Goal: Task Accomplishment & Management: Manage account settings

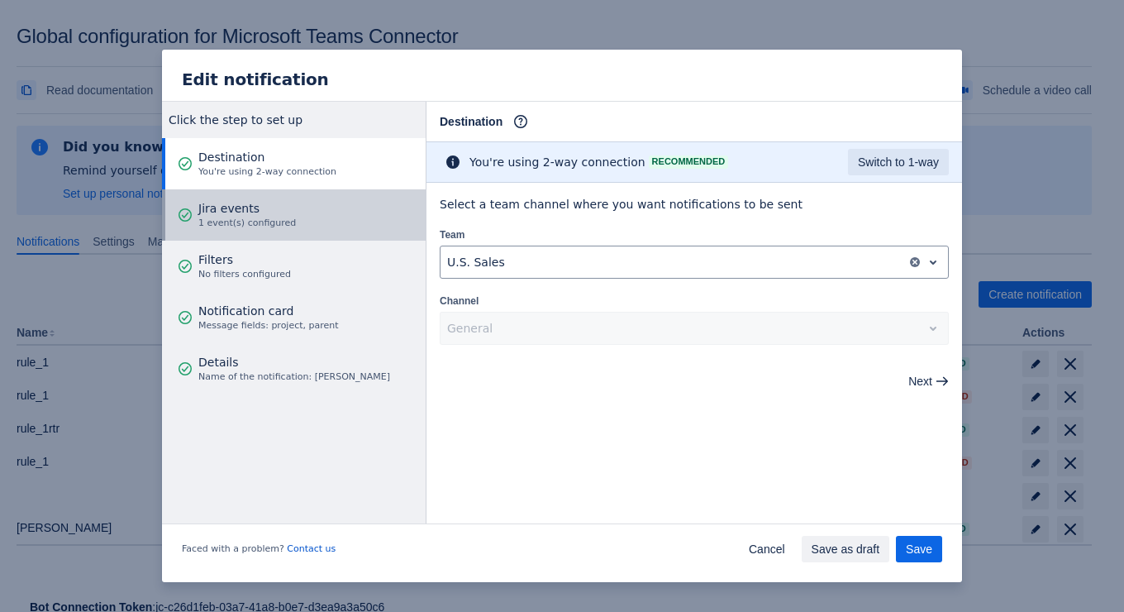
click at [207, 213] on span "Jira events" at bounding box center [247, 208] width 98 height 17
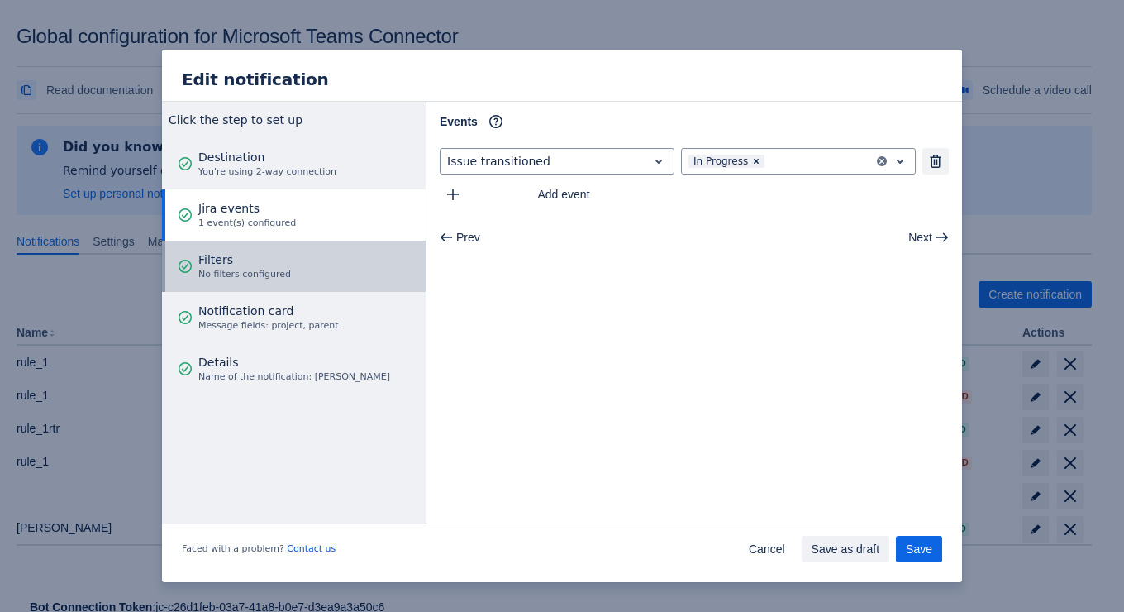
click at [198, 275] on span "No filters configured" at bounding box center [244, 274] width 93 height 13
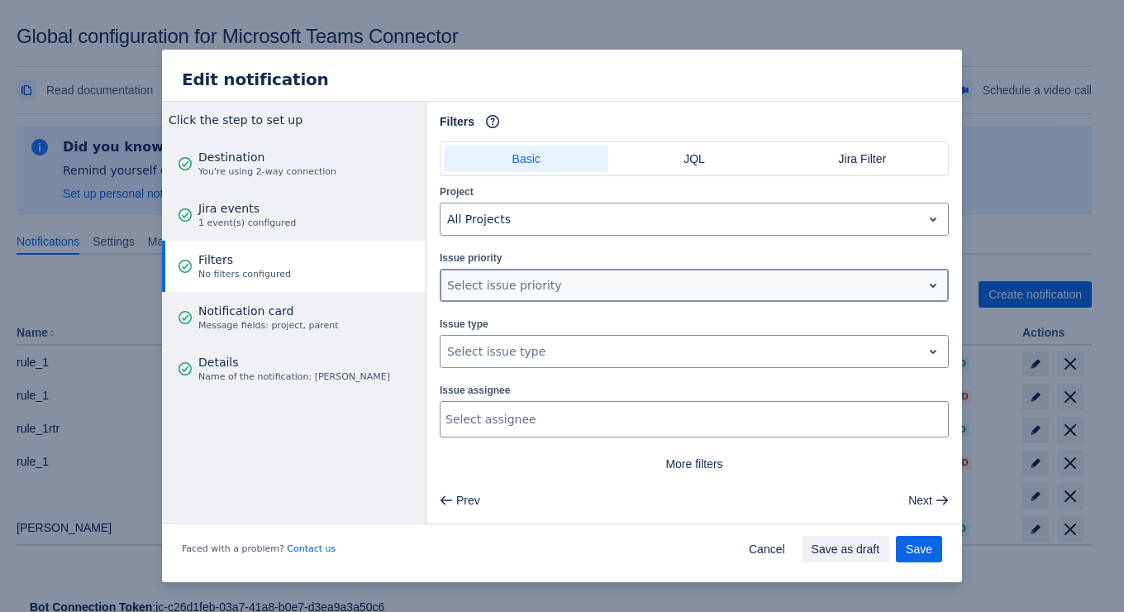
click at [538, 283] on div at bounding box center [681, 285] width 468 height 20
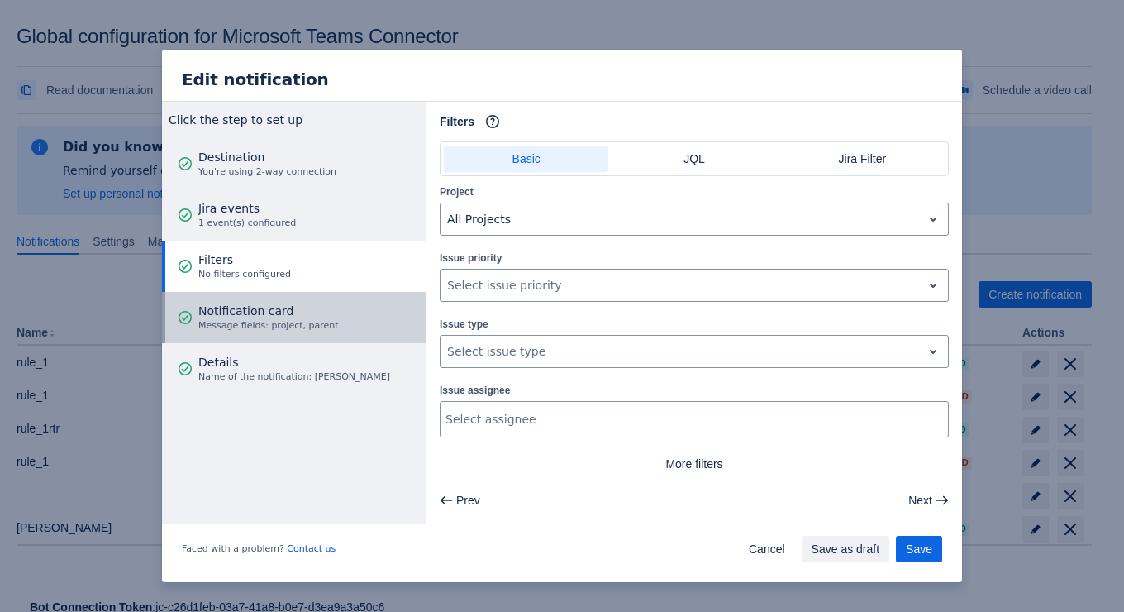
click at [270, 313] on span "Notification card" at bounding box center [268, 310] width 140 height 17
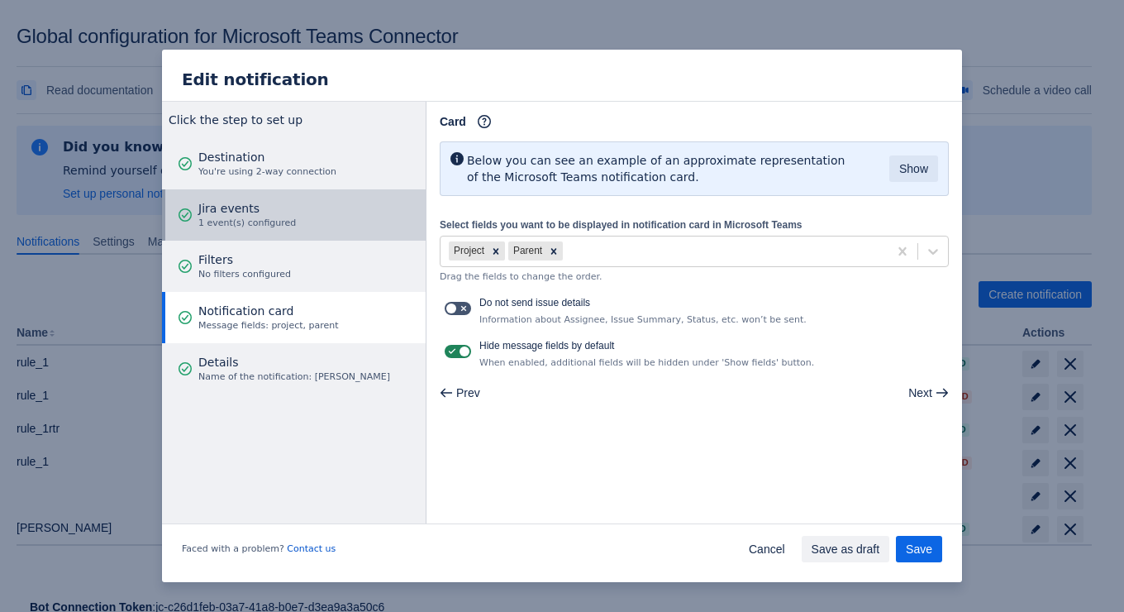
click at [266, 212] on span "Jira events" at bounding box center [247, 208] width 98 height 17
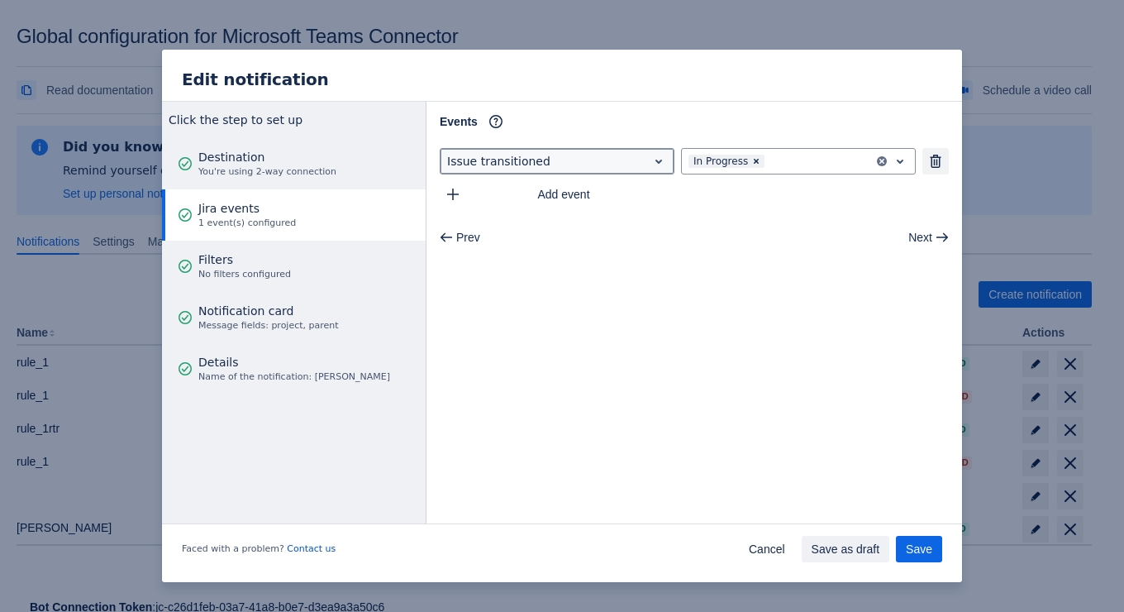
click at [555, 161] on div at bounding box center [543, 161] width 193 height 20
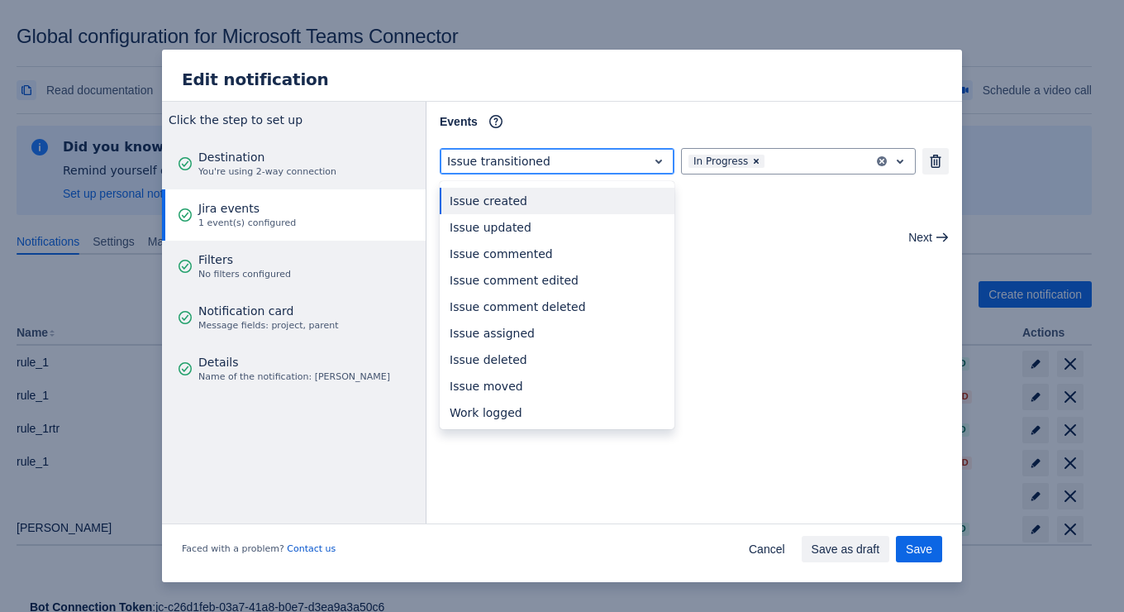
click at [555, 161] on div at bounding box center [543, 161] width 193 height 20
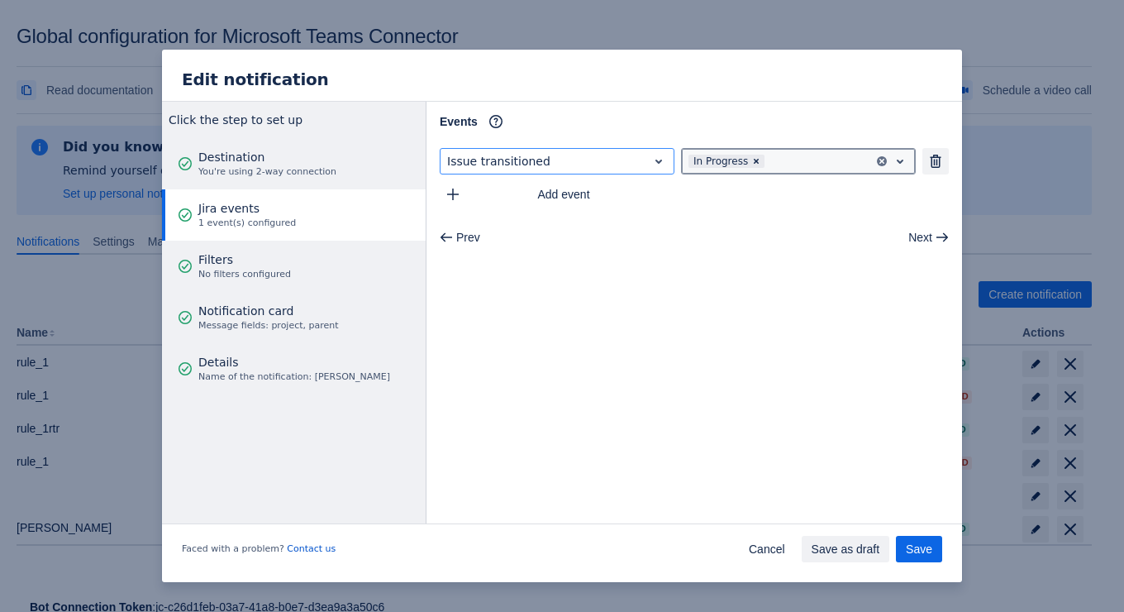
click at [786, 169] on div at bounding box center [818, 161] width 101 height 20
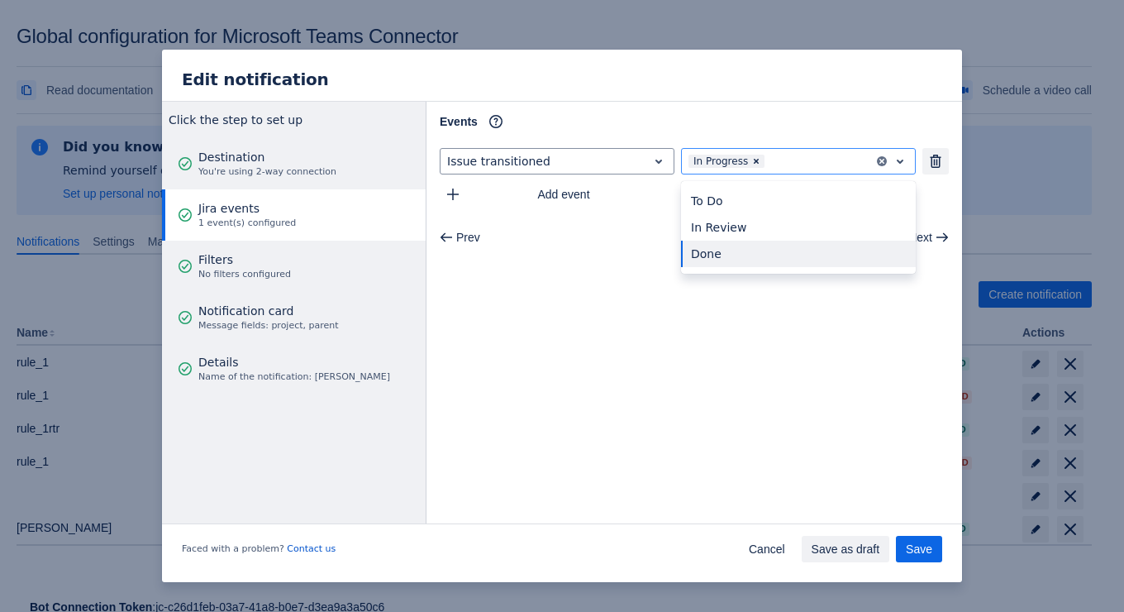
click at [718, 340] on main "Events Info Issue transitioned Done not selected, (3 of 3), completion selected…" at bounding box center [694, 312] width 536 height 421
